Goal: Information Seeking & Learning: Learn about a topic

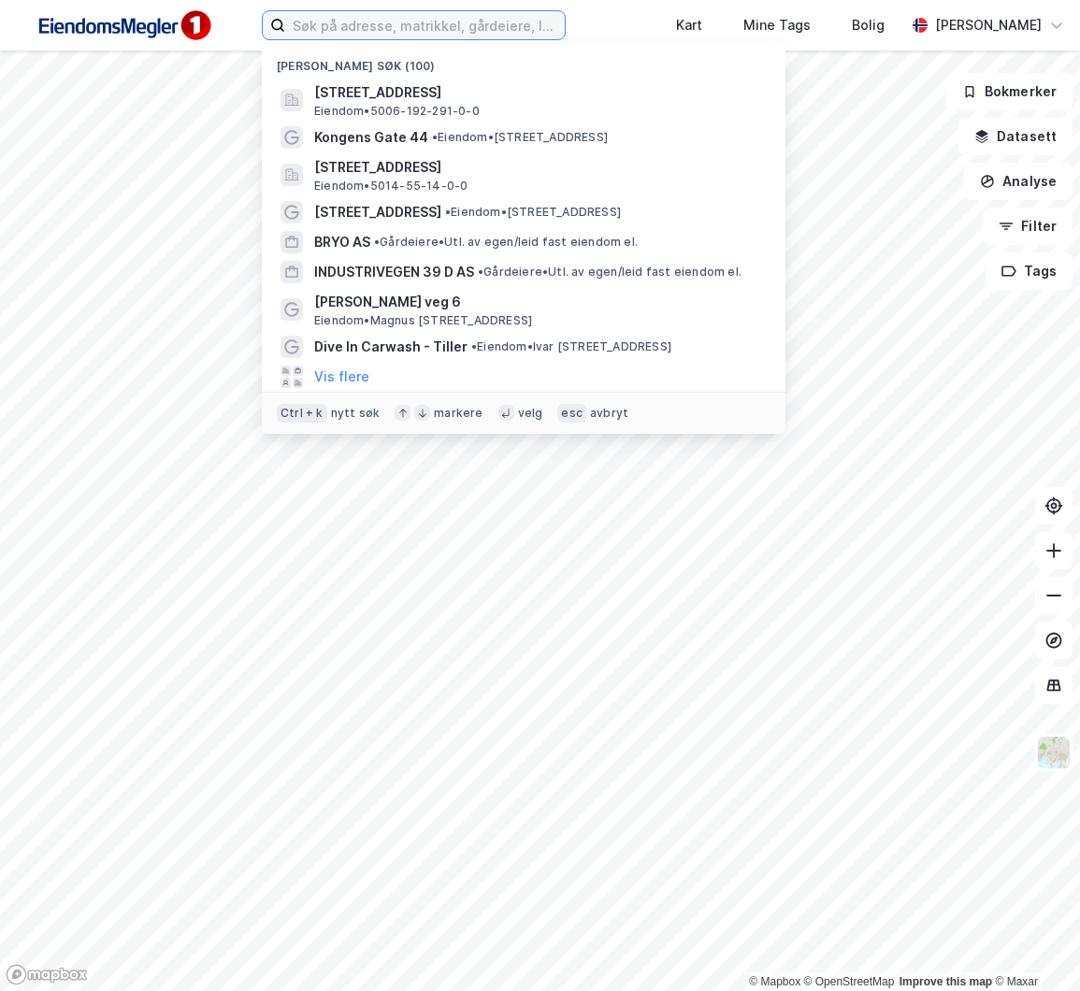
click at [395, 24] on input at bounding box center [424, 25] width 279 height 28
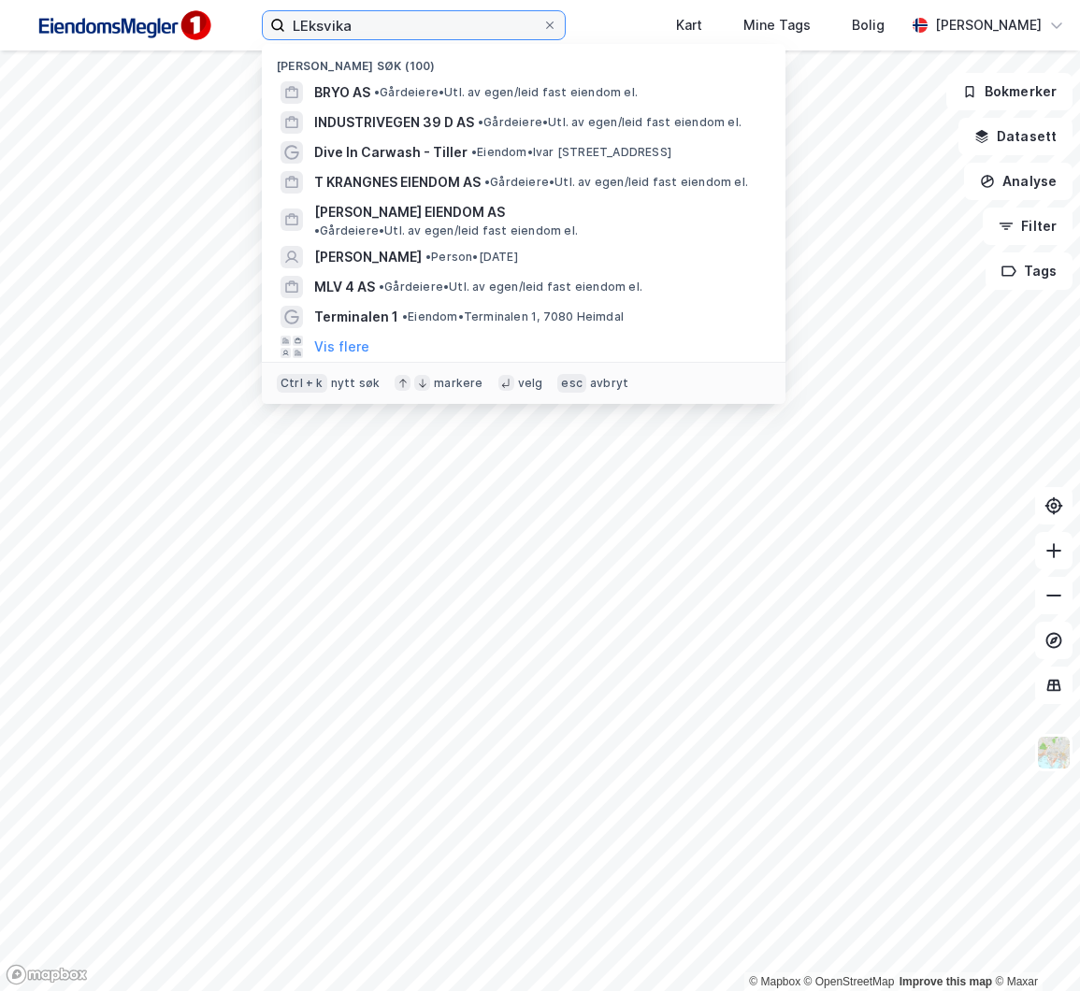
type input "LEksvika"
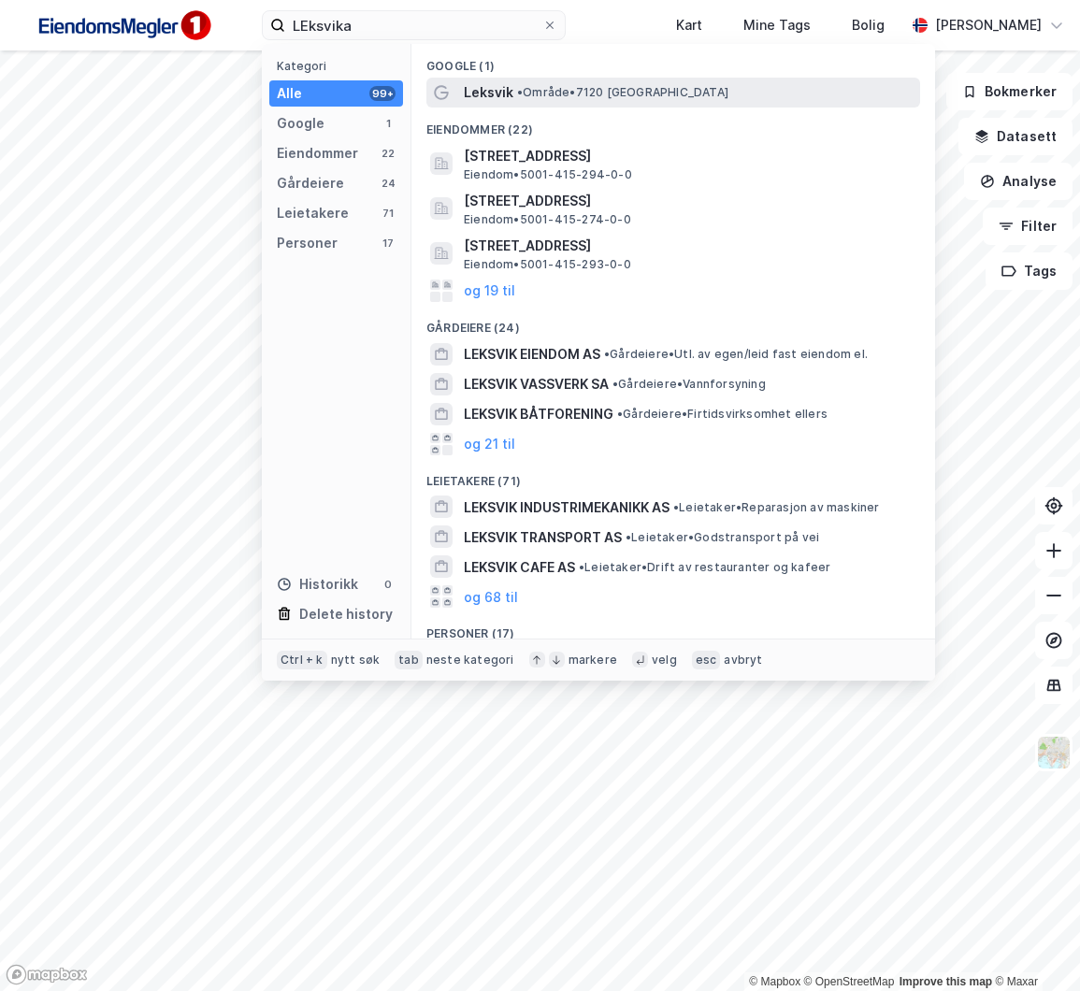
click at [506, 98] on span "Leksvik" at bounding box center [489, 92] width 50 height 22
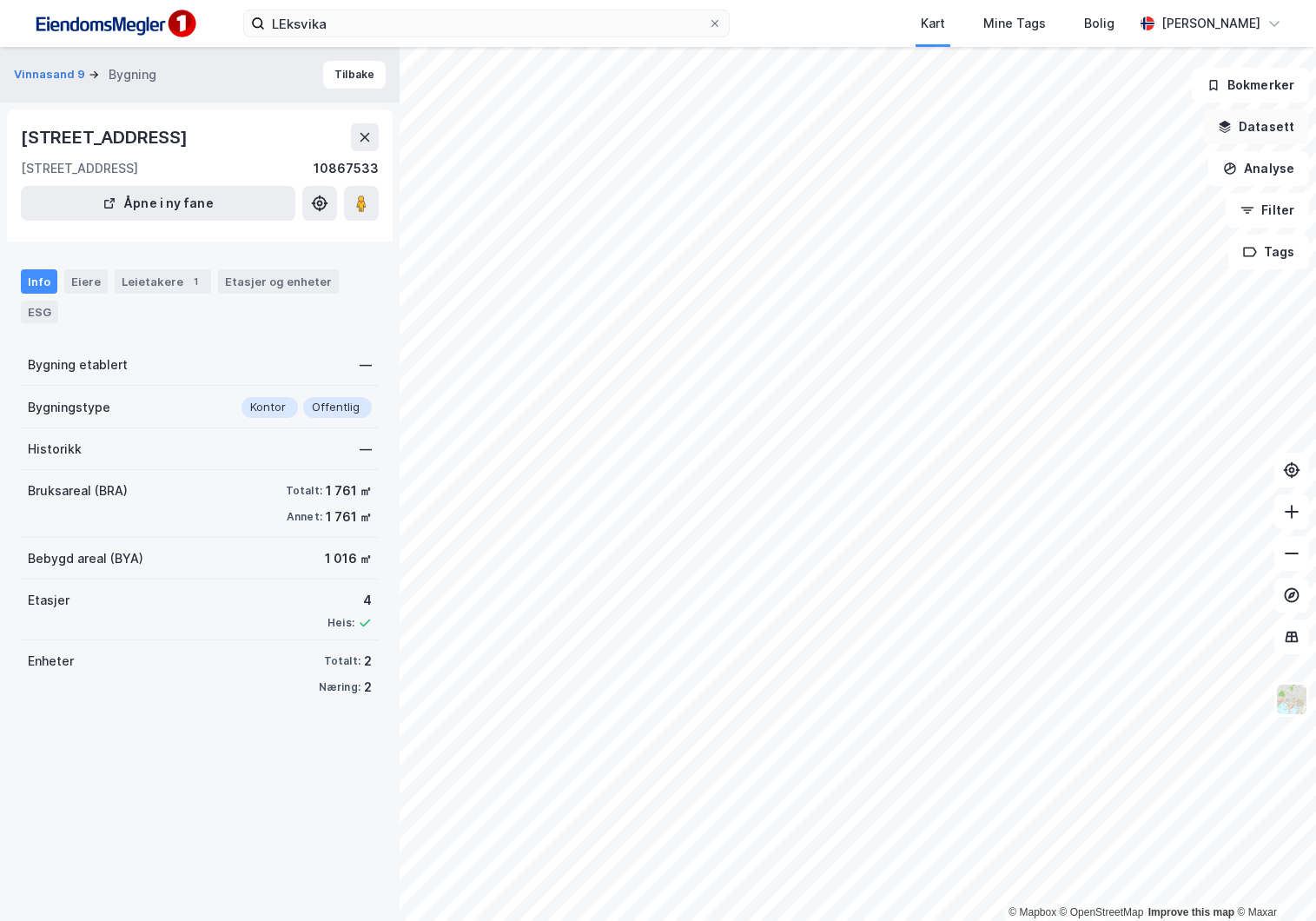
click at [1003, 141] on button "Datasett" at bounding box center [1257, 126] width 106 height 34
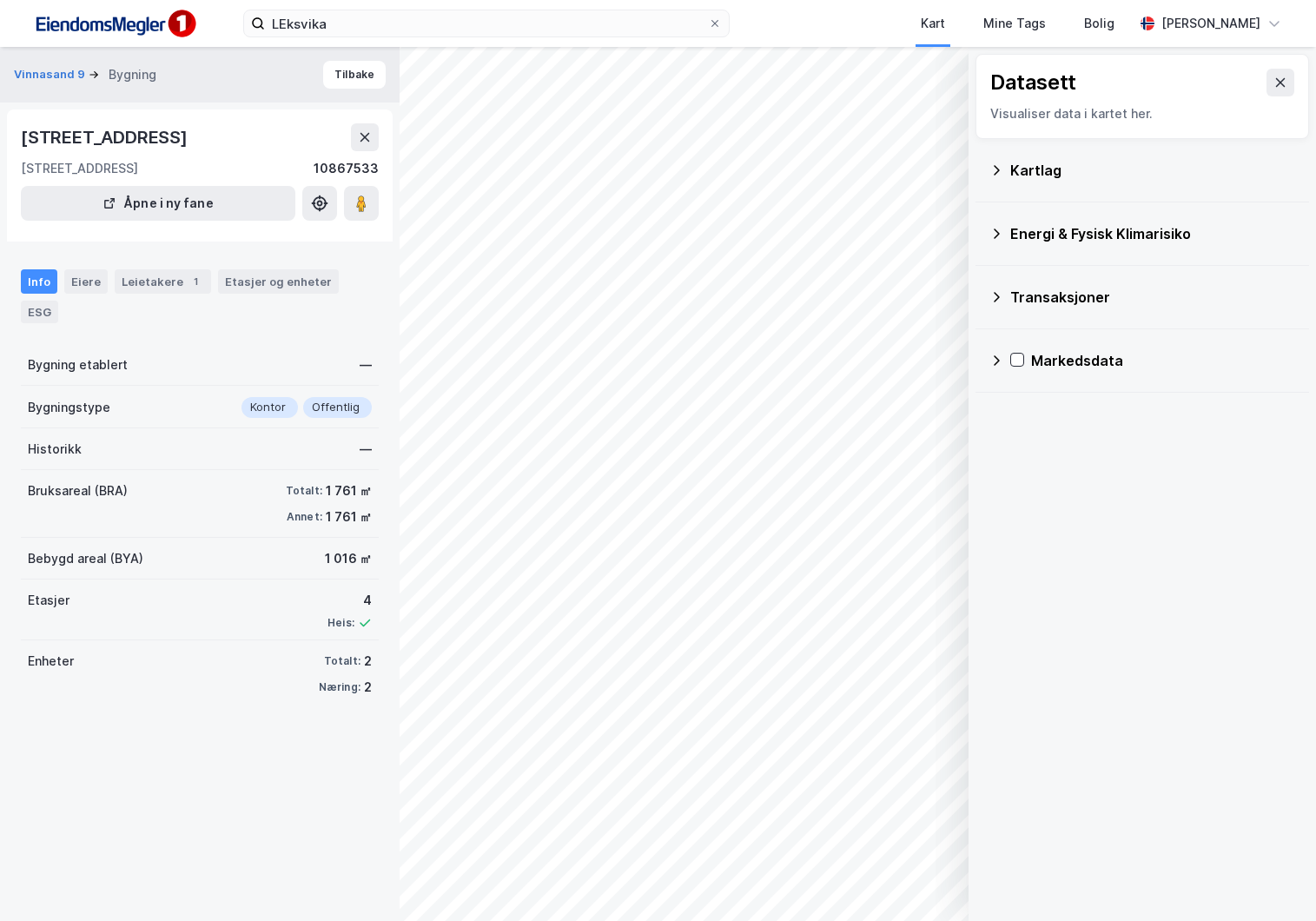
click at [994, 174] on icon at bounding box center [996, 170] width 14 height 14
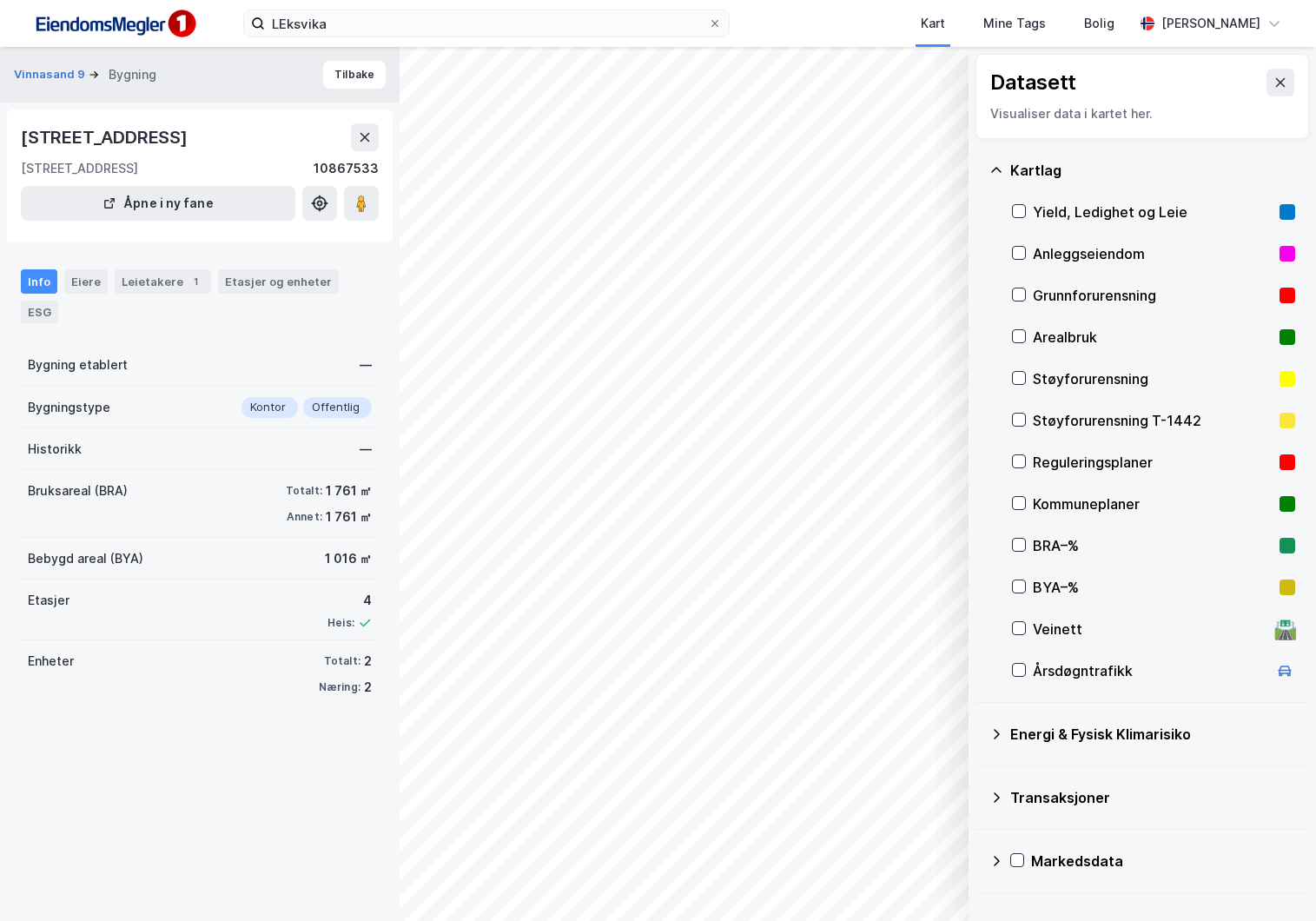
click at [1003, 465] on div "Reguleringsplaner" at bounding box center [1153, 462] width 283 height 42
click at [1003, 79] on icon at bounding box center [1281, 82] width 9 height 8
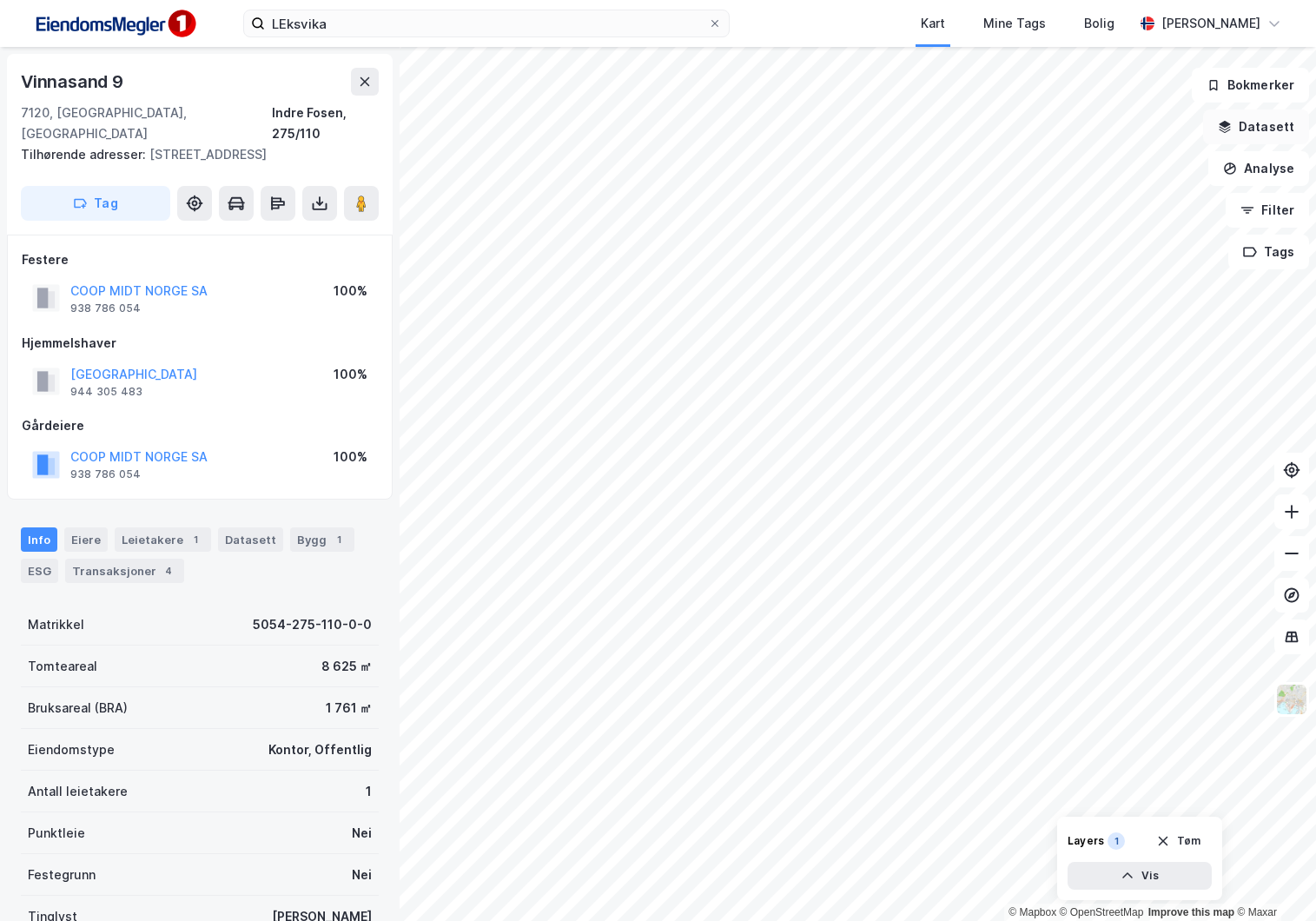
click at [1003, 128] on button "Datasett" at bounding box center [1257, 126] width 106 height 34
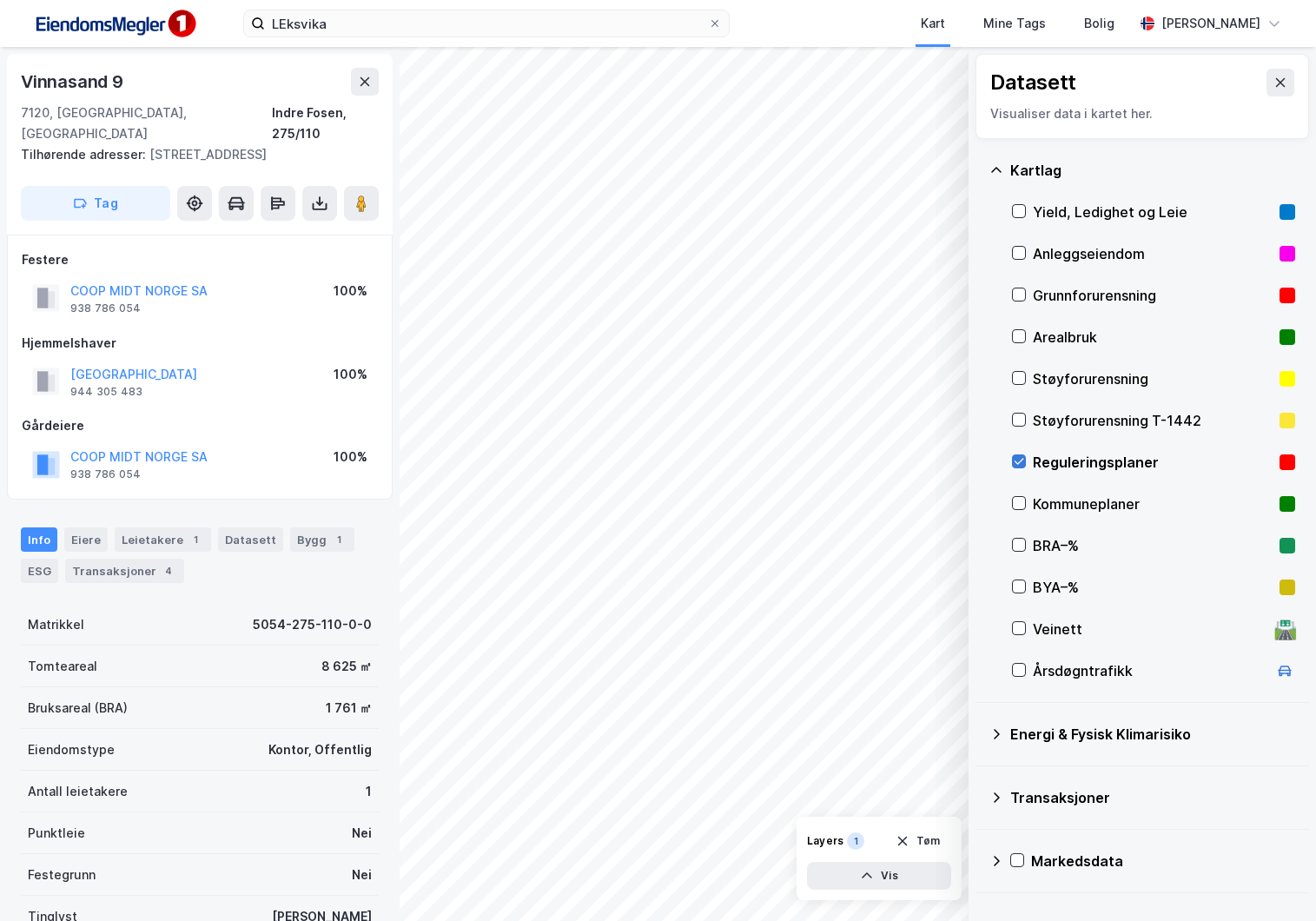
click at [1003, 462] on icon at bounding box center [1019, 461] width 12 height 12
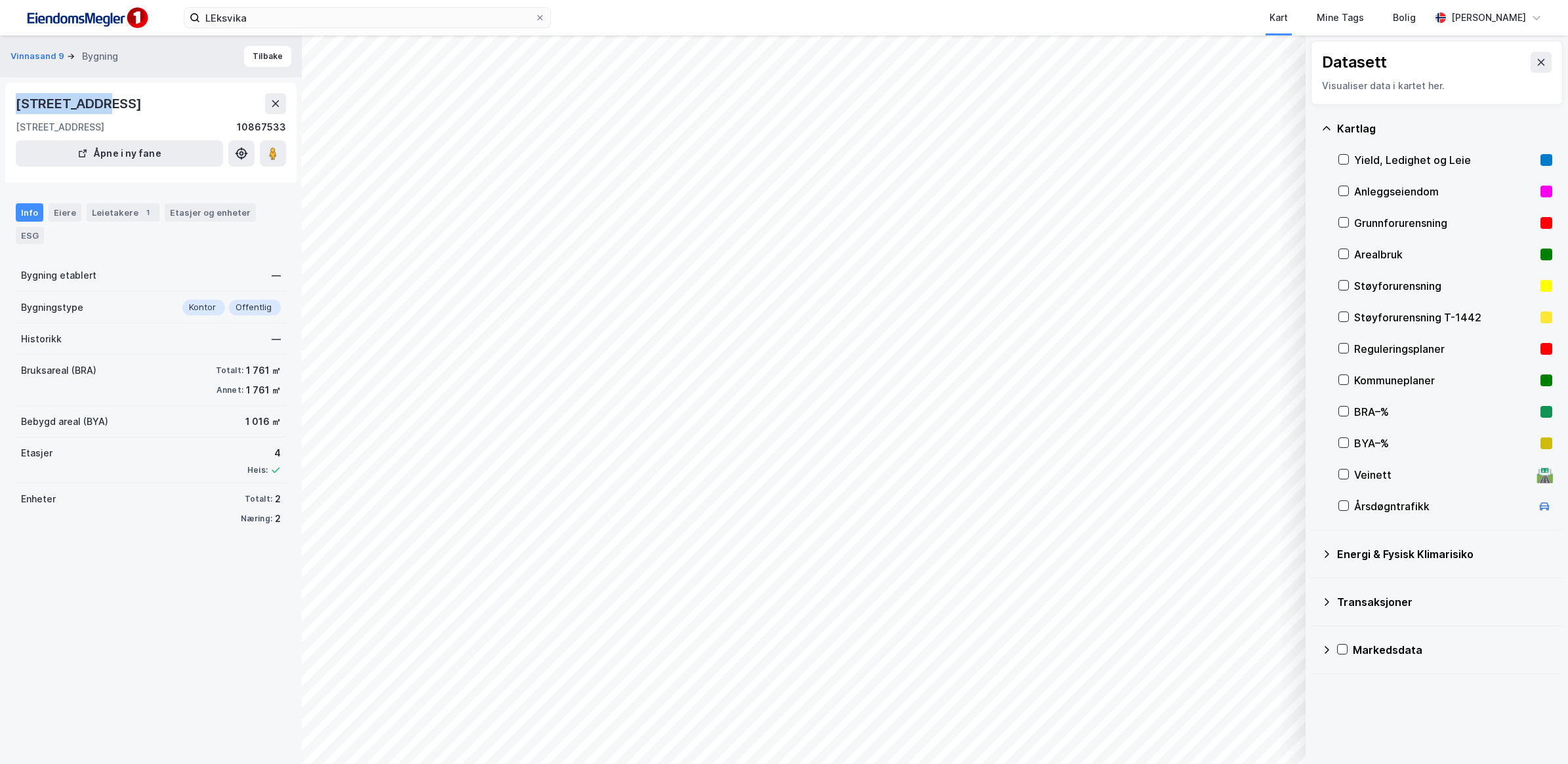
drag, startPoint x: 100, startPoint y: 105, endPoint x: 6, endPoint y: 114, distance: 94.4
click at [6, 114] on div "Lundaveien 6, 7120, TRØNDELAG Lundaveien 4, Vinnasand 9, Lundaveien 8 10867533 …" at bounding box center [150, 133] width 291 height 100
copy div "Lundaveien 6"
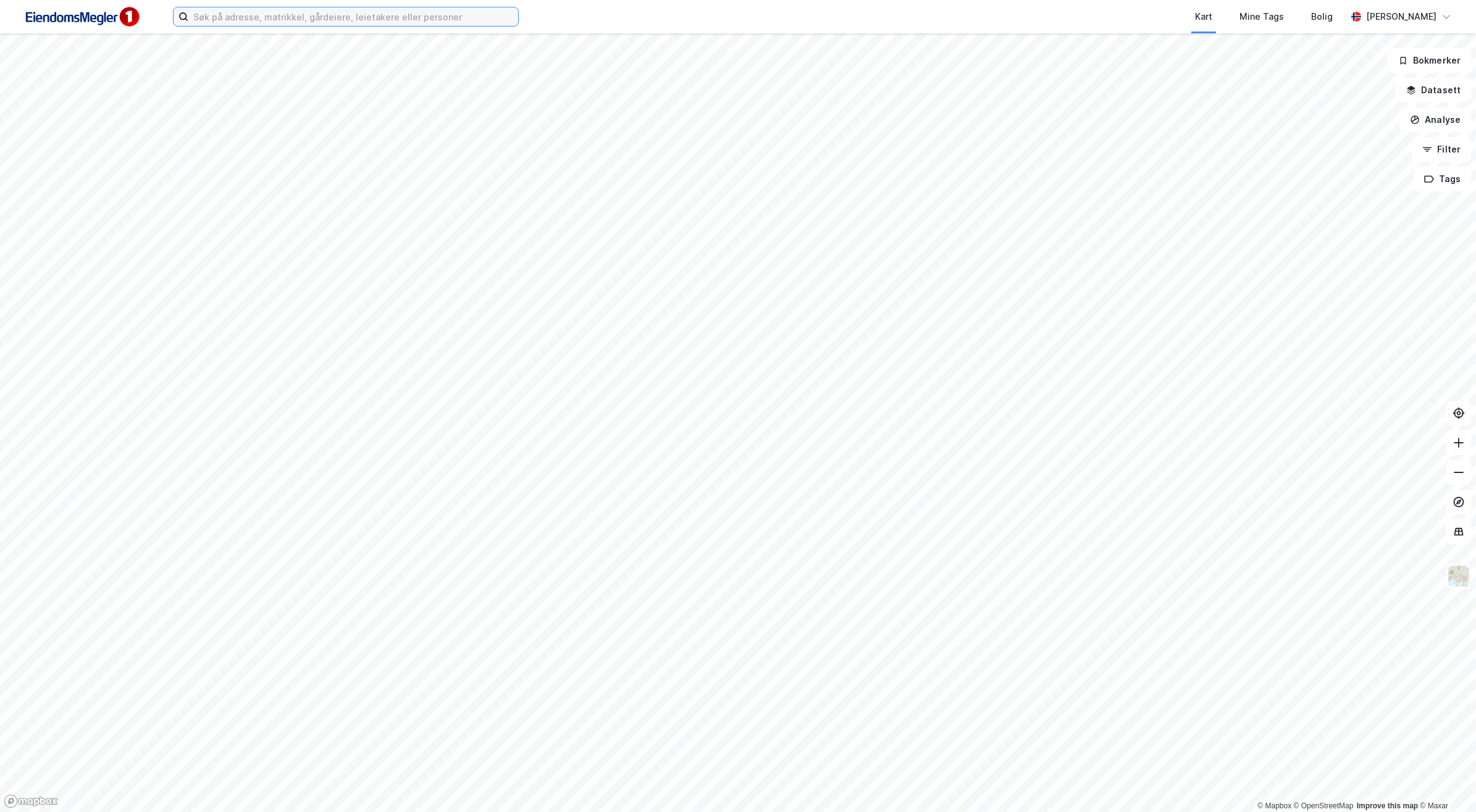
click at [350, 14] on input at bounding box center [353, 17] width 330 height 18
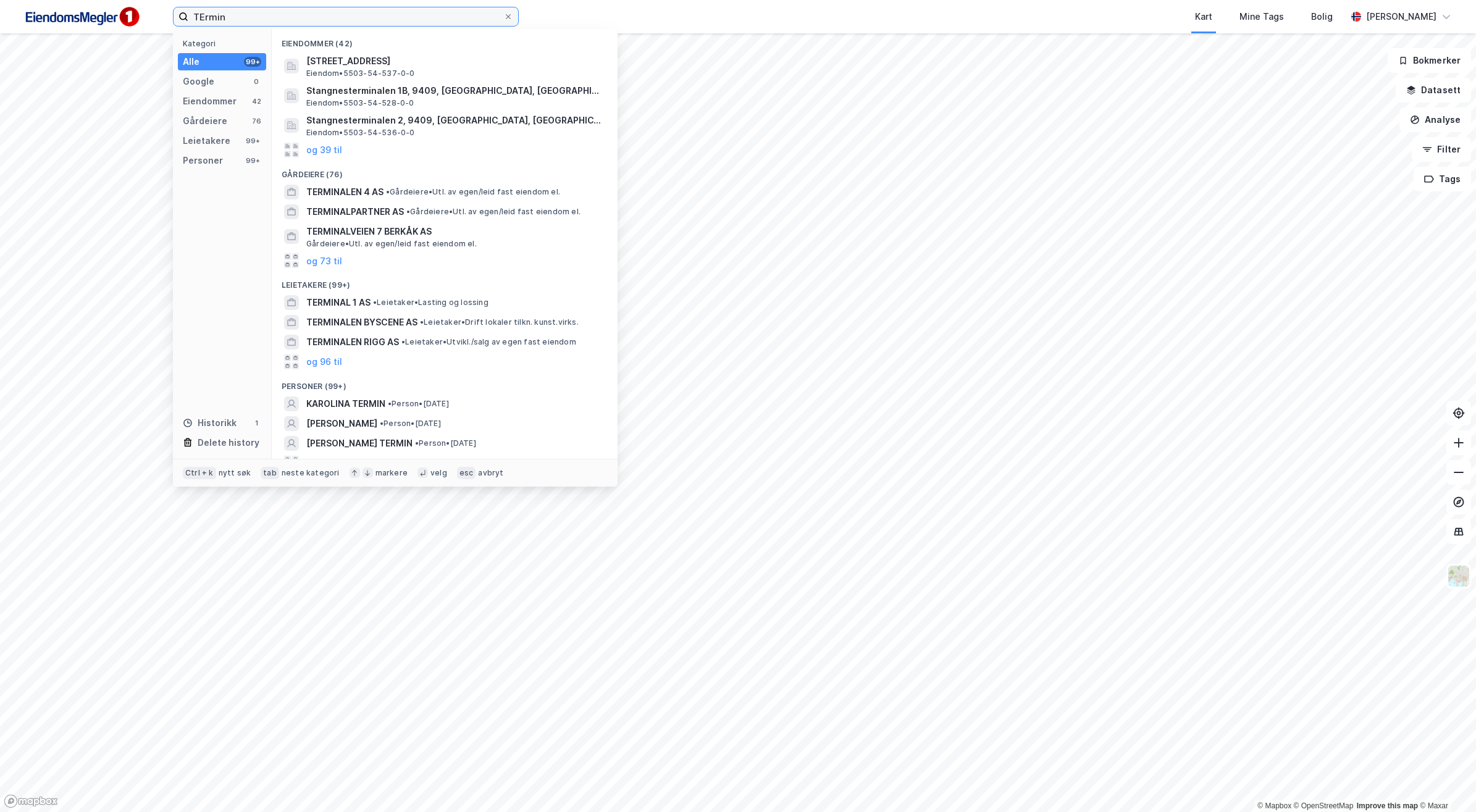
click at [338, 7] on input "TErmin" at bounding box center [346, 17] width 315 height 18
type input "TErminalen 7"
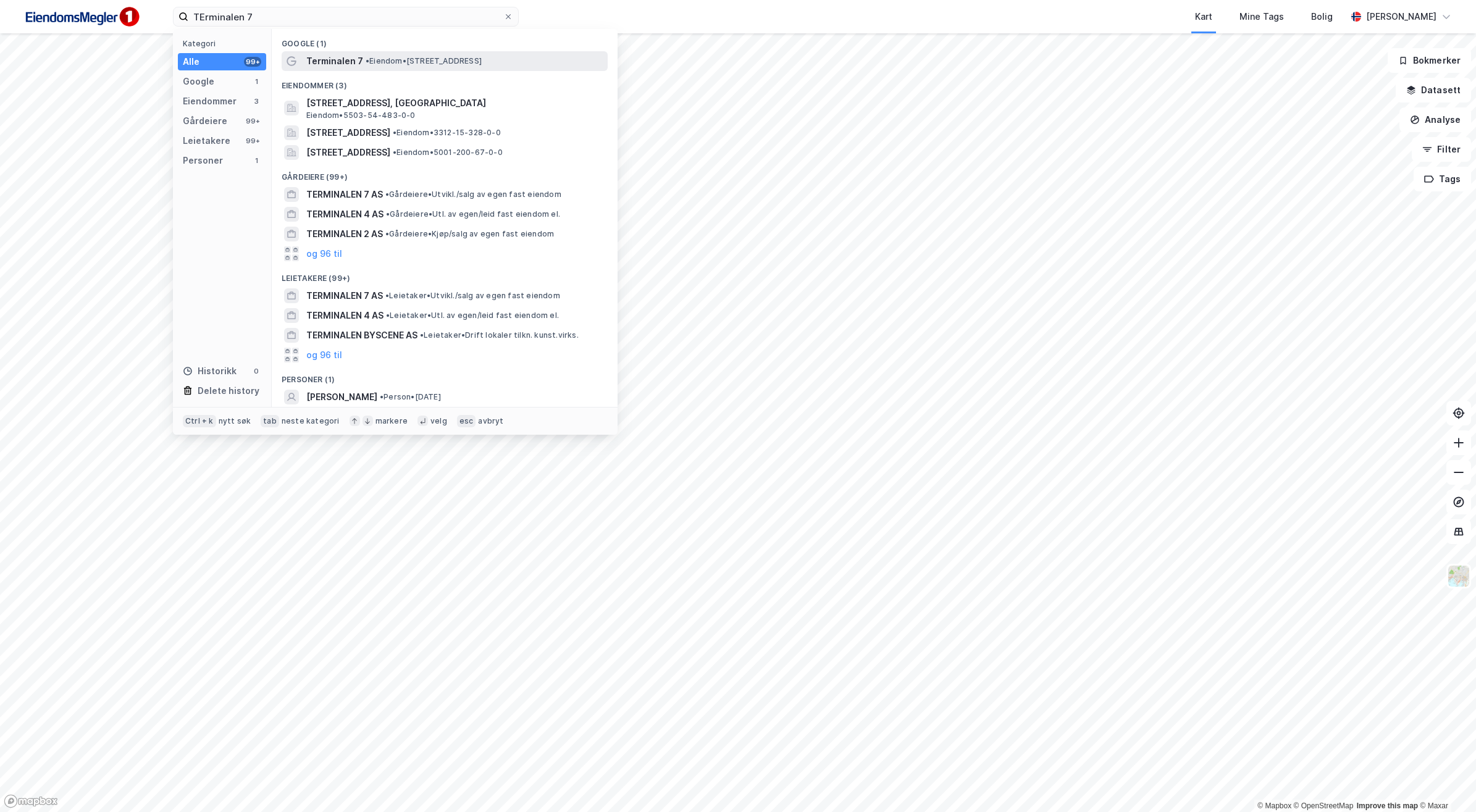
click at [414, 65] on span "• Eiendom • Terminalen 7, 7080 Heimdal" at bounding box center [424, 61] width 116 height 10
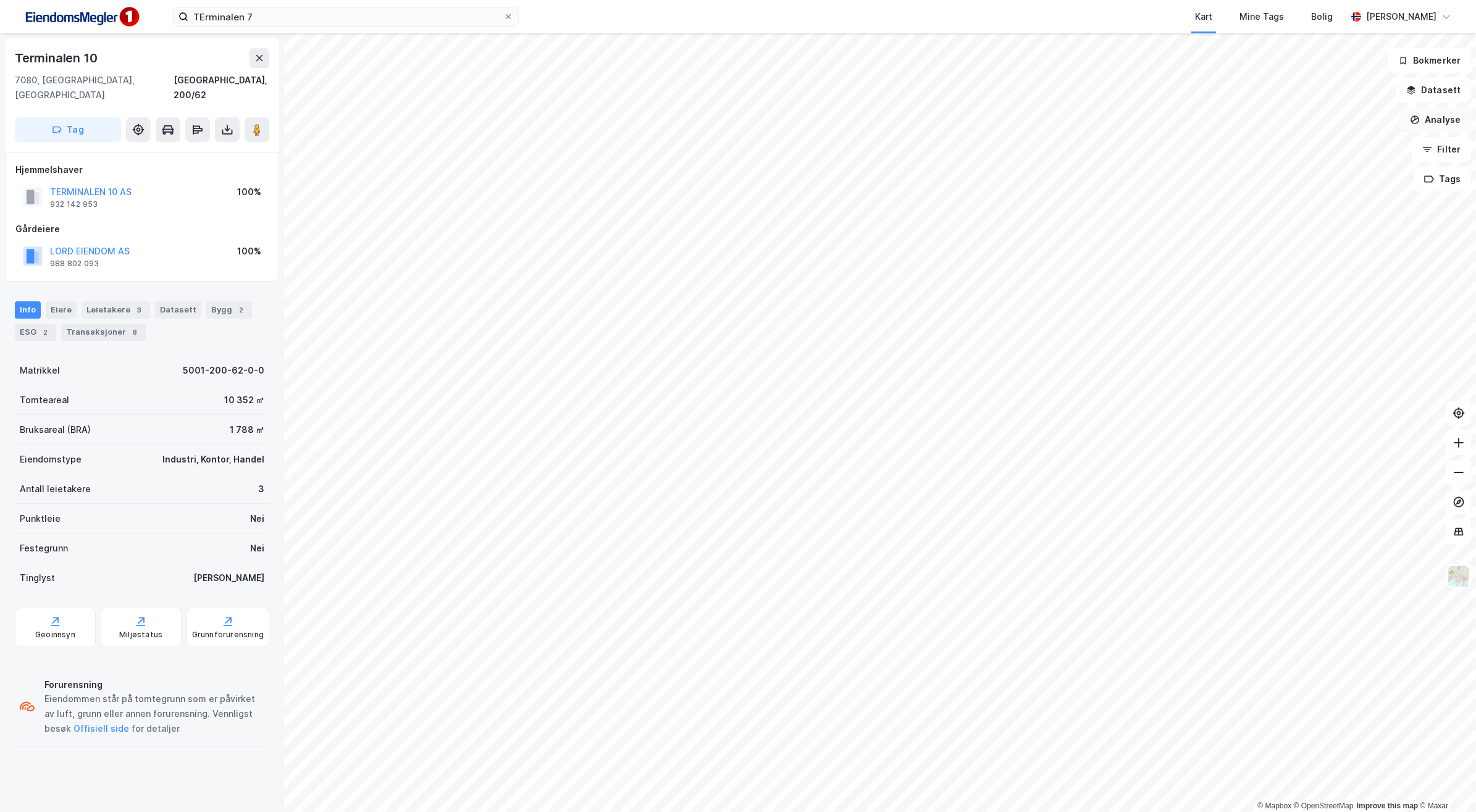
click at [1454, 124] on button "Analyse" at bounding box center [1435, 120] width 71 height 24
click at [1334, 149] on div "Tegn område" at bounding box center [1327, 146] width 108 height 11
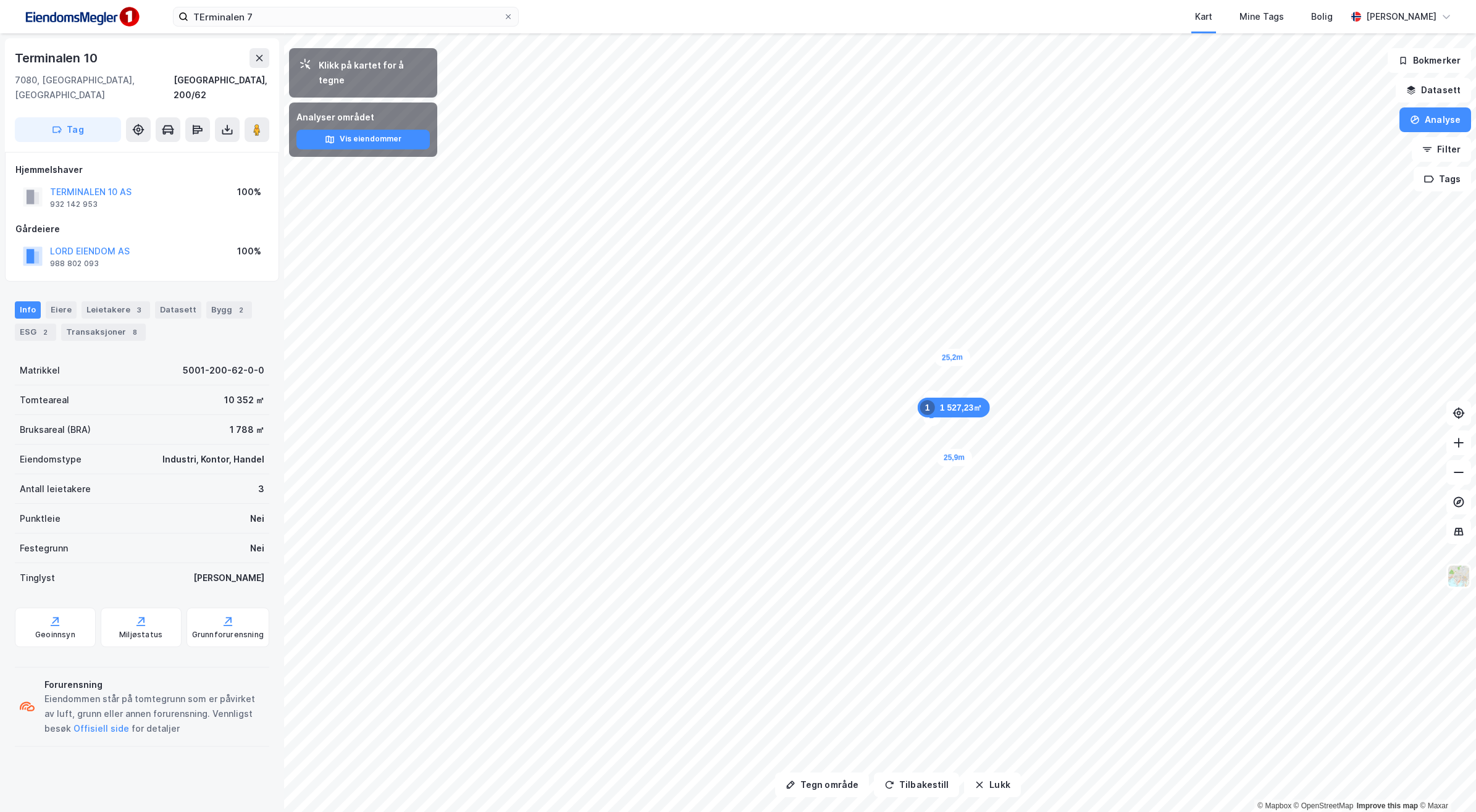
click at [392, 66] on div "Klikk på kartet for å tegne" at bounding box center [373, 73] width 109 height 30
